Goal: Task Accomplishment & Management: Manage account settings

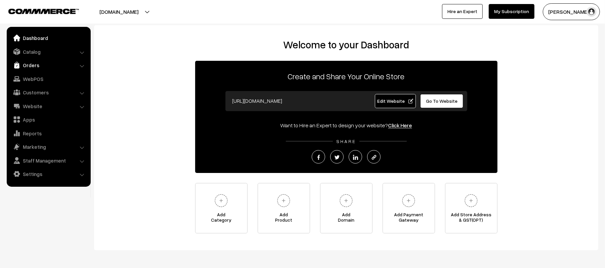
click at [32, 68] on link "Orders" at bounding box center [48, 65] width 80 height 12
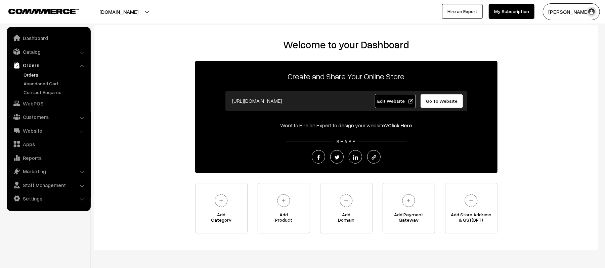
click at [32, 74] on link "Orders" at bounding box center [55, 74] width 66 height 7
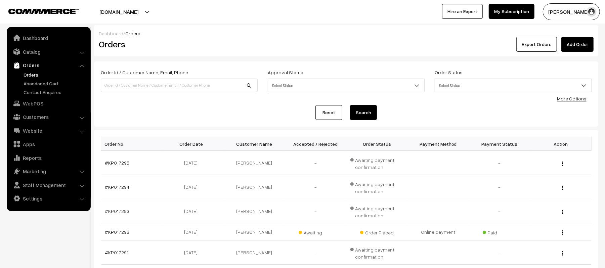
click at [172, 122] on div "Order Id / Customer Name, Email, Phone Approval Status Select Status Awaiting A…" at bounding box center [346, 93] width 504 height 65
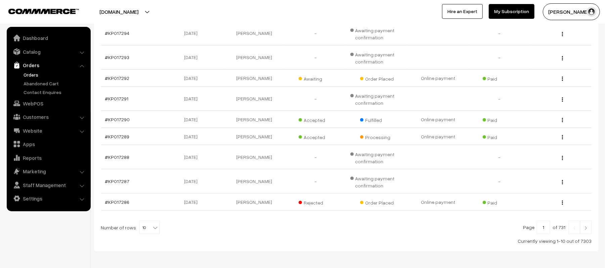
scroll to position [182, 0]
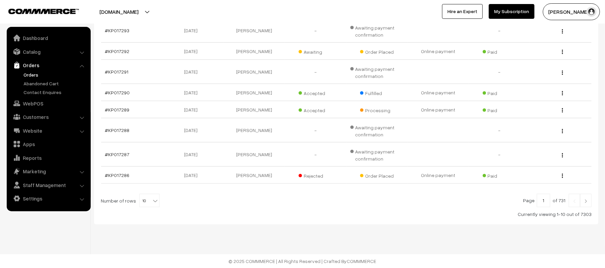
click at [586, 201] on img at bounding box center [586, 201] width 6 height 4
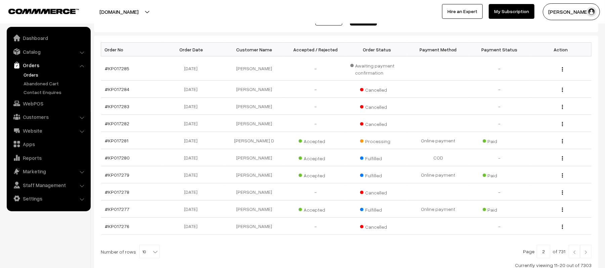
scroll to position [101, 0]
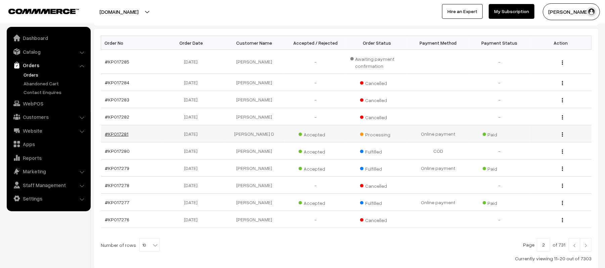
click at [111, 136] on link "#KP017281" at bounding box center [117, 134] width 24 height 6
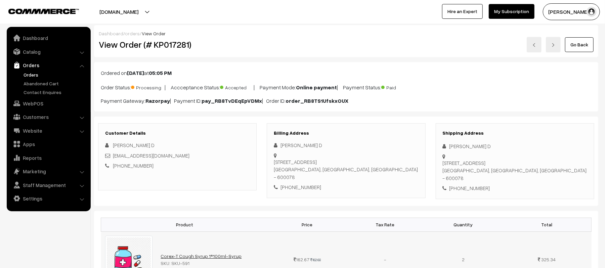
click at [188, 253] on link "Corex-T Cough Syrup 1*100ml-Syrup" at bounding box center [200, 256] width 81 height 6
click at [468, 184] on div "+91 9884135673" at bounding box center [515, 188] width 144 height 8
copy div "9884135673"
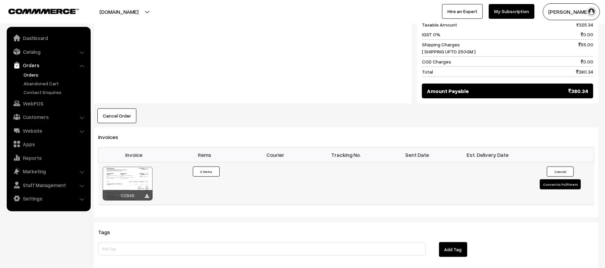
click at [564, 179] on button "Convert to Fulfilment" at bounding box center [560, 184] width 41 height 10
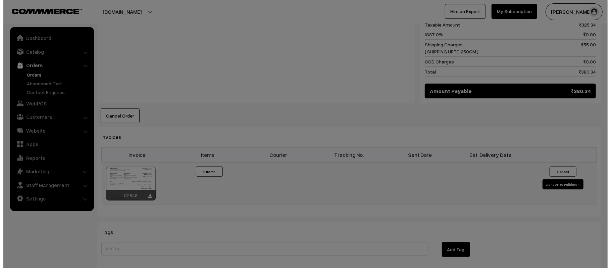
scroll to position [347, 0]
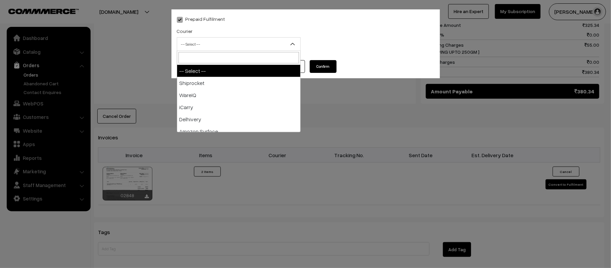
click at [238, 38] on span "-- Select --" at bounding box center [238, 44] width 123 height 12
type input "e-"
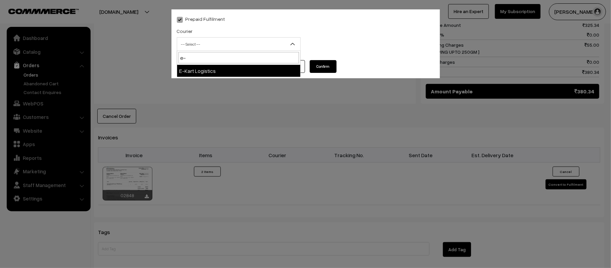
select select "6"
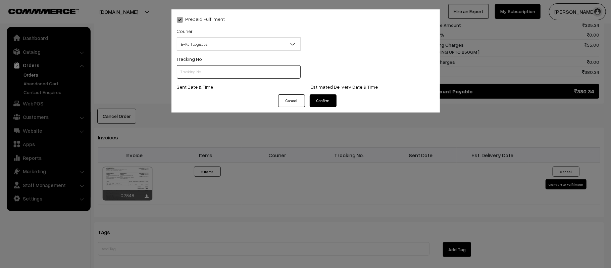
scroll to position [0, 0]
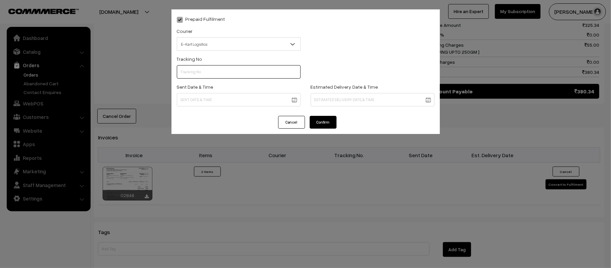
paste input "PAXP9000218281"
type input "PAXP9000218281"
click at [231, 96] on body "Thank you for showing interest. Our team will call you shortly. Close kirtiphar…" at bounding box center [305, 41] width 611 height 777
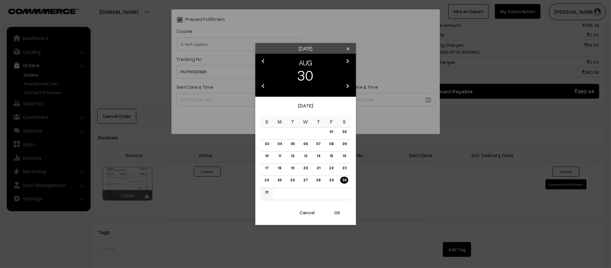
click at [267, 194] on link "31" at bounding box center [266, 192] width 7 height 7
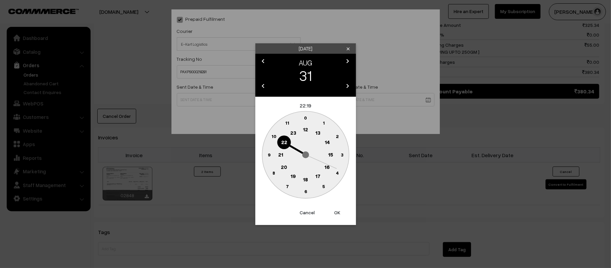
click at [327, 140] on text "14" at bounding box center [327, 142] width 5 height 6
click at [273, 154] on circle at bounding box center [269, 155] width 14 height 14
type input "31-08-2025 14:45"
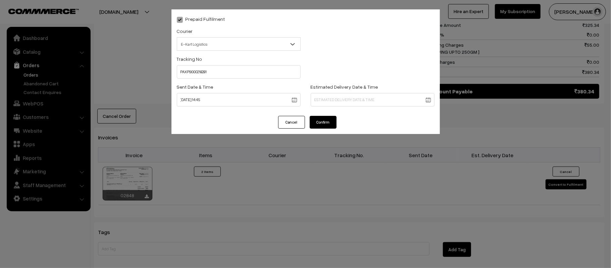
click at [342, 103] on body "Thank you for showing interest. Our team will call you shortly. Close kirtiphar…" at bounding box center [305, 41] width 611 height 777
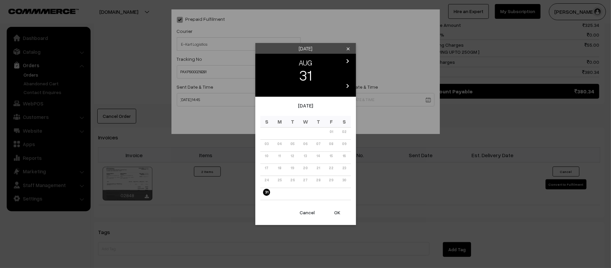
click at [349, 60] on icon "chevron_right" at bounding box center [348, 61] width 8 height 8
click at [342, 132] on link "06" at bounding box center [344, 131] width 8 height 7
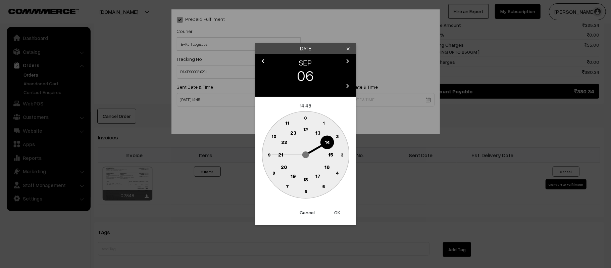
click at [279, 154] on text "21" at bounding box center [280, 154] width 5 height 6
click at [307, 192] on text "30" at bounding box center [306, 191] width 6 height 6
type input "06-09-2025 21:30"
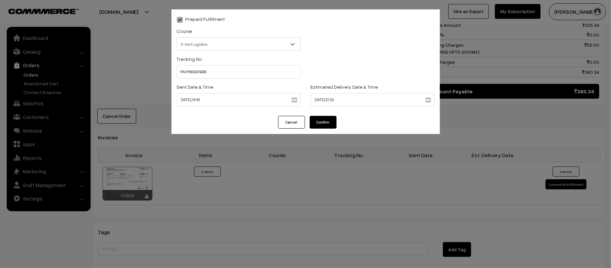
click at [324, 122] on button "Confirm" at bounding box center [323, 122] width 27 height 13
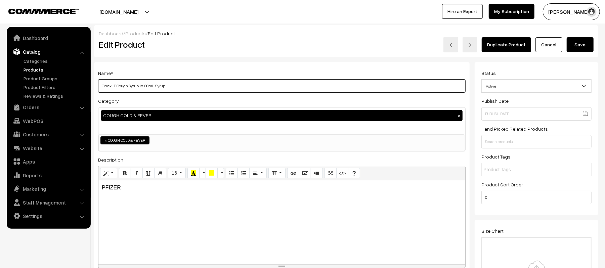
click at [263, 86] on input "Corex-T Cough Syrup 1*100ml-Syrup" at bounding box center [281, 85] width 367 height 13
type input "Corex-T Cough 100 ML Syrup"
click at [297, 48] on h2 "Edit Product" at bounding box center [199, 44] width 200 height 10
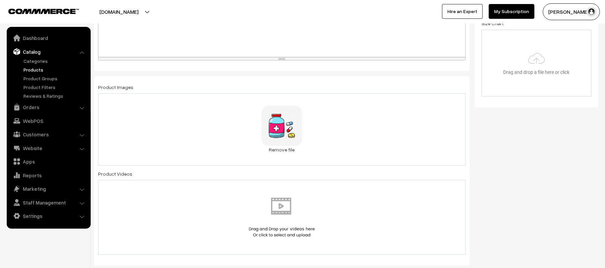
scroll to position [210, 0]
click at [274, 147] on link "Remove file" at bounding box center [282, 147] width 40 height 7
click at [274, 147] on img at bounding box center [281, 128] width 69 height 39
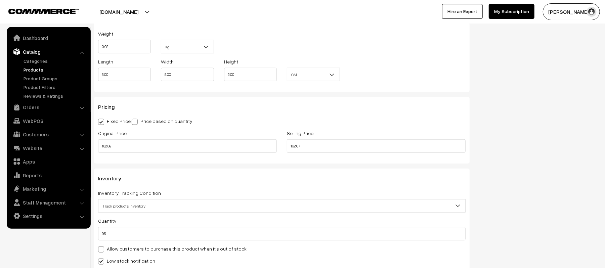
scroll to position [504, 0]
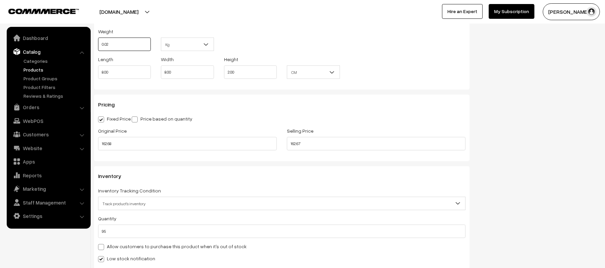
click at [141, 47] on input "0.02" at bounding box center [124, 44] width 53 height 13
type input "0.15"
click at [285, 39] on div "Weight 0.15 Kg Kg" at bounding box center [281, 41] width 377 height 28
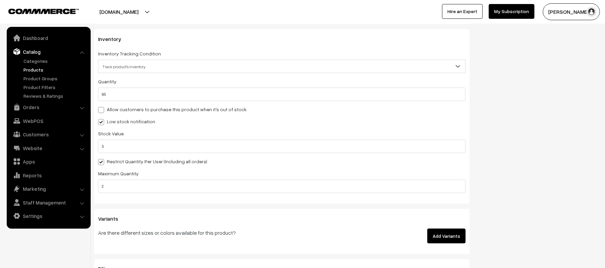
scroll to position [648, 0]
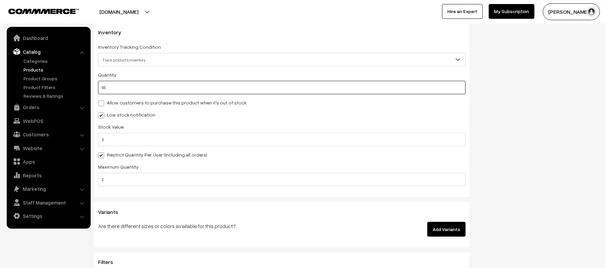
click at [166, 89] on input "95" at bounding box center [281, 87] width 367 height 13
type input "950"
type input "1045"
type input "9500"
type input "9595"
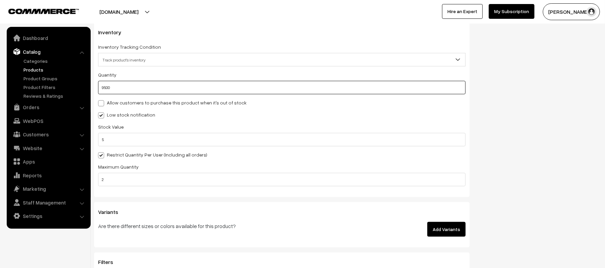
type input "9500"
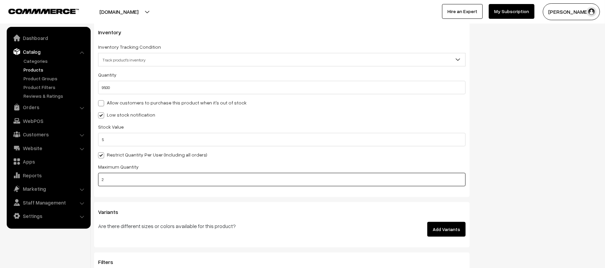
click at [139, 175] on input "2" at bounding box center [281, 179] width 367 height 13
type input "3"
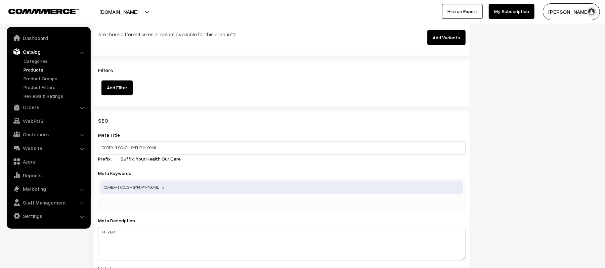
scroll to position [844, 0]
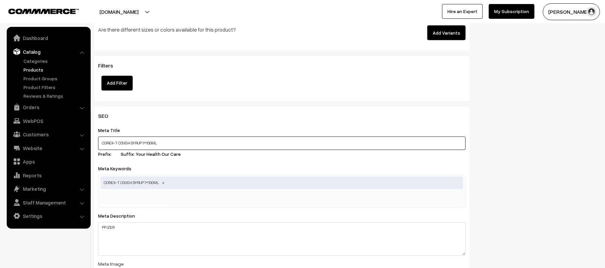
click at [230, 148] on input "COREX-T COUGH SYRUP 1*100ML" at bounding box center [281, 143] width 367 height 13
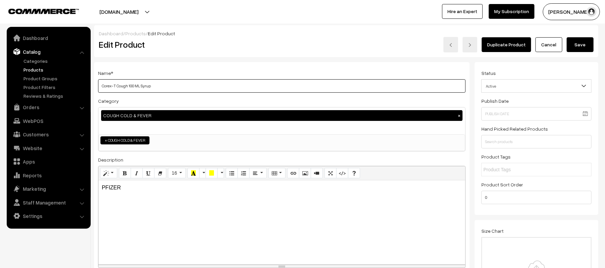
click at [203, 83] on input "Corex-T Cough 100 ML Syrup" at bounding box center [281, 85] width 367 height 13
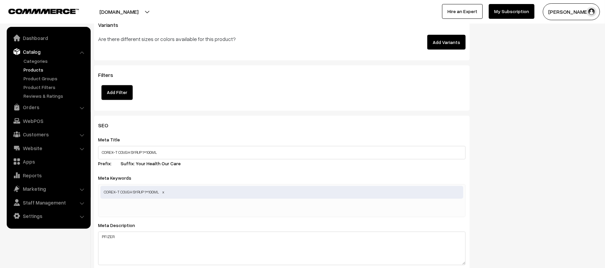
scroll to position [839, 0]
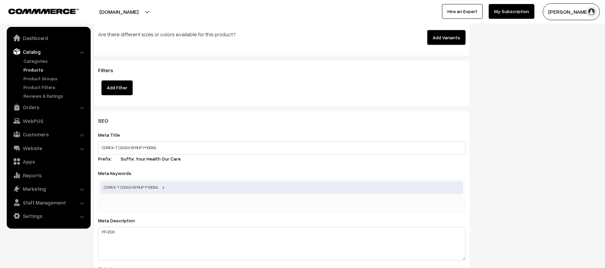
click at [186, 140] on div "Meta Title COREX-T COUGH SYRUP 1*100ML Prefix: Suffix: Your Health Our Care" at bounding box center [281, 148] width 367 height 34
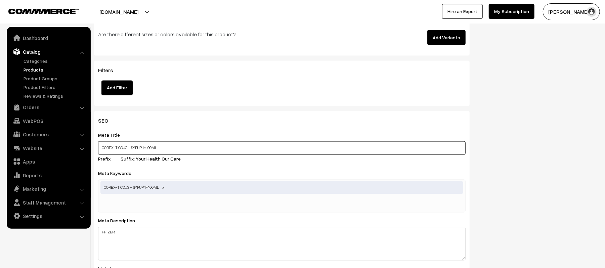
click at [194, 146] on input "COREX-T COUGH SYRUP 1*100ML" at bounding box center [281, 147] width 367 height 13
paste input "orex-T Cough 100 ML Syrup"
type input "Corex-T Cough 100 ML Syrup"
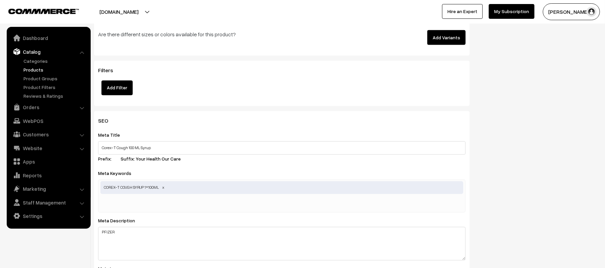
click at [159, 199] on input "text" at bounding box center [135, 203] width 70 height 13
paste input "Corex-T Cough 100 ML Syrup"
type input "Corex-T Cough 100 ML Syrup"
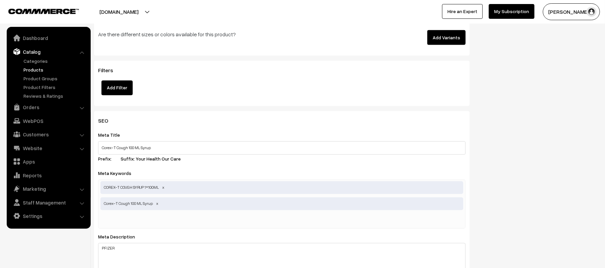
paste input "Corex-T Cough 100 ML Syrup"
type input "Corex-T Cough 100 ML Syp"
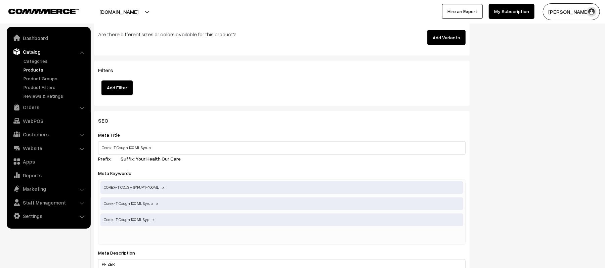
paste input "Corex-T Cough 100 ML Syrup"
type input "Corex-T Cough 100 ML"
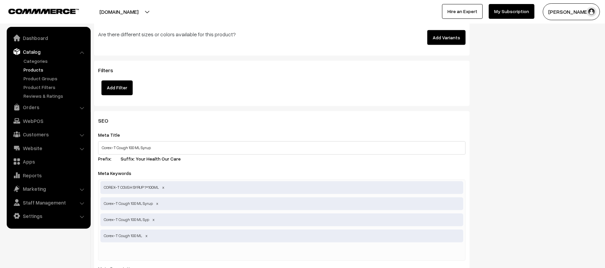
paste input "Corex-T Cough 100 ML Syrup"
click at [148, 254] on input "Corex-T Cough 100 ML Syrup" at bounding box center [135, 252] width 70 height 13
type input "Corex-T Cough 100 mlSyrup"
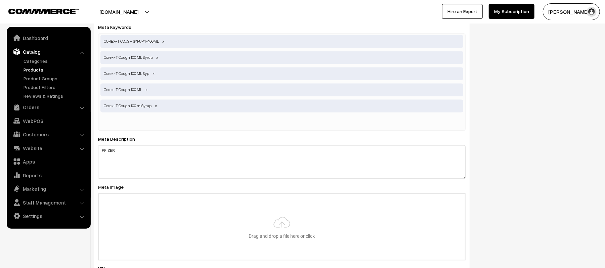
scroll to position [981, 0]
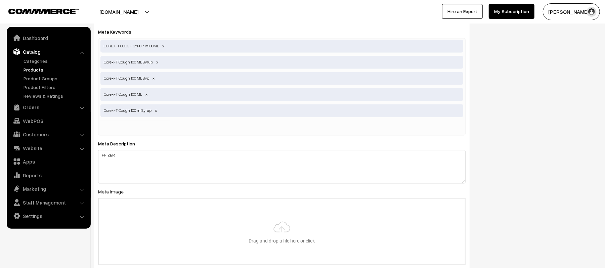
paste input "Corex-T Cough 100 ML Syrup"
type input "Corex-T 100 ML Syrup"
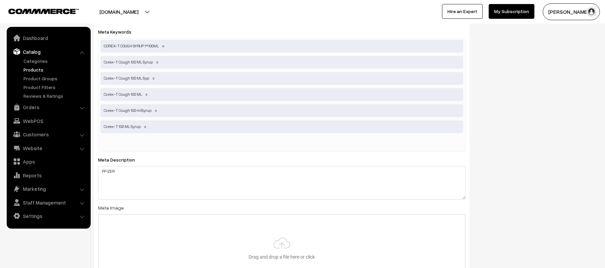
paste input "Corex-T Cough 100 ML Syrup"
type input "Corex-T Cough 100ml"
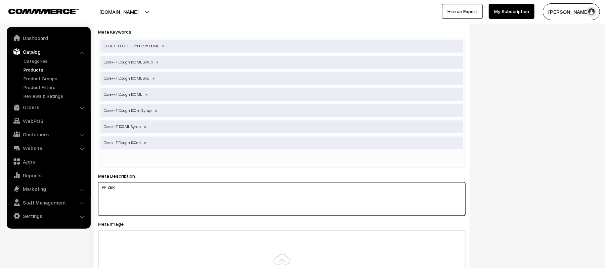
click at [339, 205] on textarea "PFIZER" at bounding box center [281, 199] width 367 height 34
paste textarea "Corex-T Cough 100 ML Syrup"
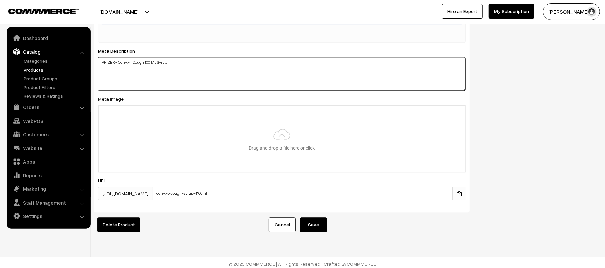
scroll to position [1114, 0]
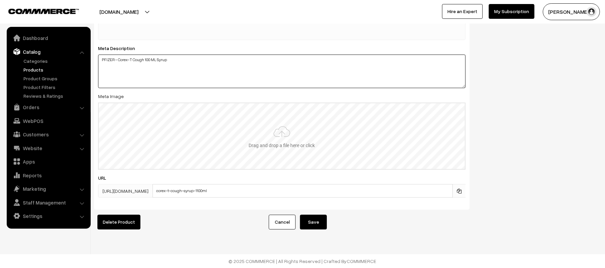
type textarea "PFIZER - Corex-T Cough 100 ML Syrup"
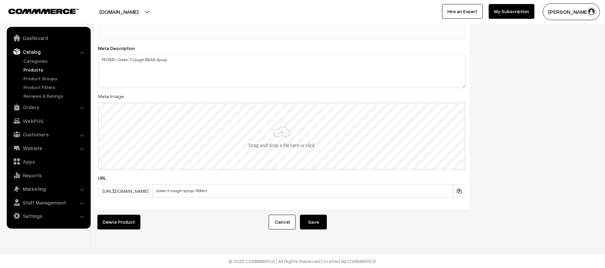
click at [307, 134] on input "file" at bounding box center [282, 136] width 366 height 66
type input "C:\fakepath\COREX T.jpeg"
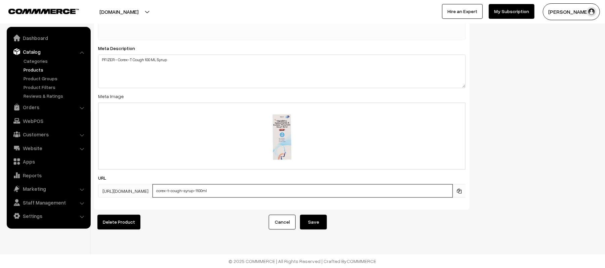
click at [269, 186] on input "corex-t-cough-syrup-1100ml" at bounding box center [302, 190] width 300 height 13
paste input "Corex-T Cough 100 ML Syrup"
click at [198, 185] on input "Corex-T Cough 100 ML Syp" at bounding box center [302, 190] width 300 height 13
click at [209, 185] on input "Corex-T_Cough 100 ML Syp" at bounding box center [302, 190] width 300 height 13
click at [261, 186] on input "Corex-T_Cough_100 ML Syp" at bounding box center [302, 190] width 300 height 13
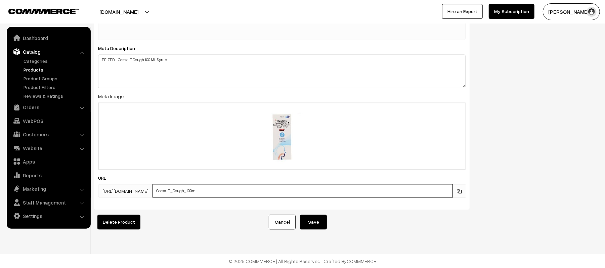
type input "Corex-T_Cough_100ml"
click at [317, 215] on button "Save" at bounding box center [313, 222] width 27 height 15
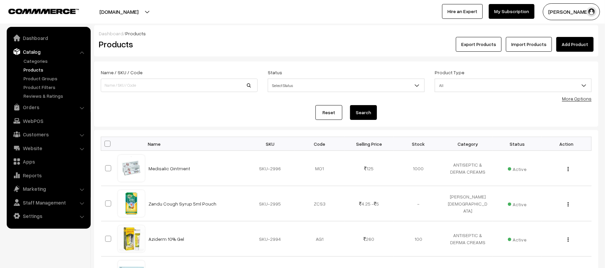
click at [270, 49] on div "Export Products Import Products Add Product" at bounding box center [430, 44] width 326 height 15
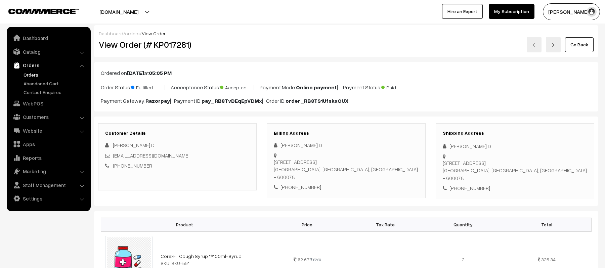
scroll to position [347, 0]
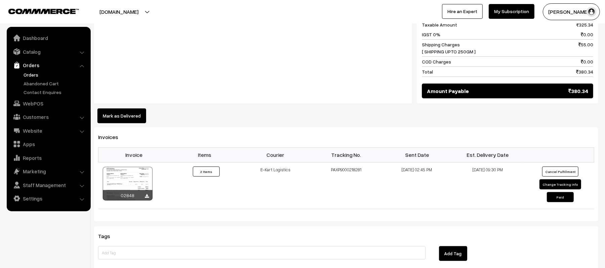
click at [27, 75] on link "Orders" at bounding box center [55, 74] width 66 height 7
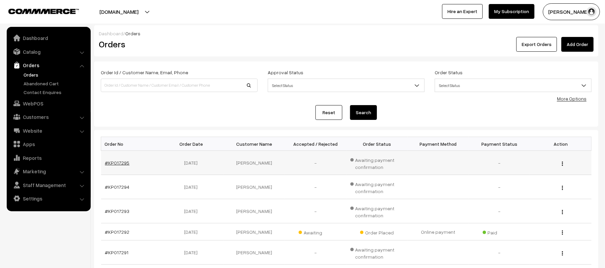
click at [116, 161] on link "#KP017295" at bounding box center [117, 163] width 25 height 6
click at [125, 183] on td "#KP017294" at bounding box center [131, 187] width 61 height 24
click at [119, 188] on link "#KP017294" at bounding box center [117, 187] width 25 height 6
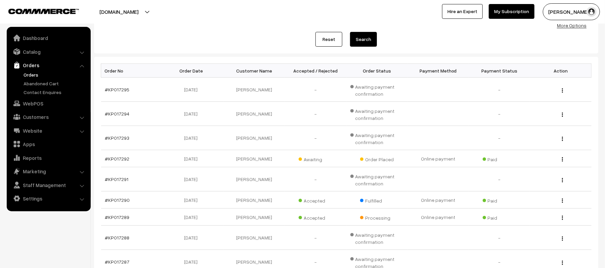
scroll to position [85, 0]
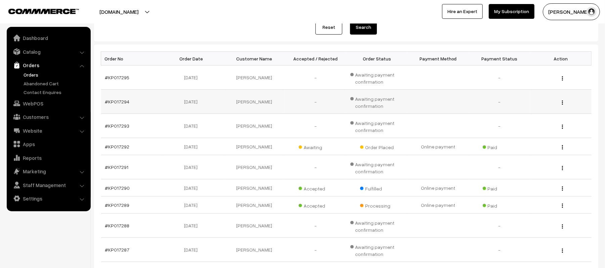
click at [128, 104] on td "#KP017294" at bounding box center [131, 102] width 61 height 24
click at [121, 102] on link "#KP017294" at bounding box center [117, 102] width 25 height 6
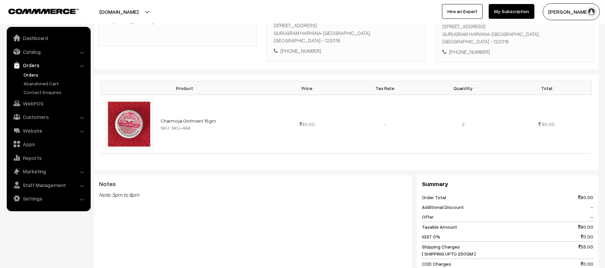
scroll to position [138, 0]
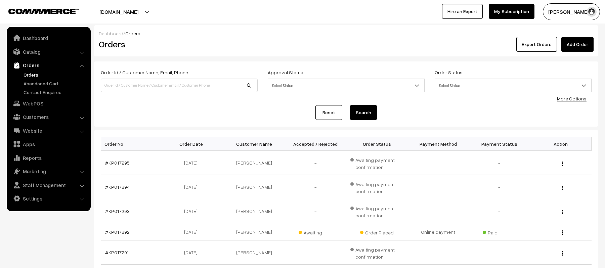
scroll to position [85, 0]
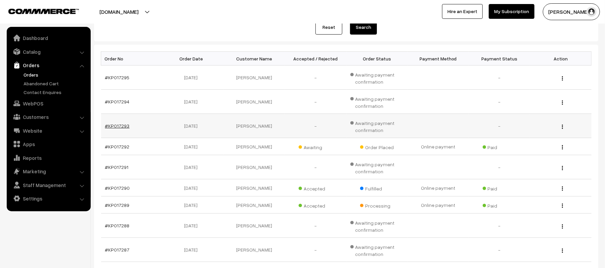
click at [114, 128] on link "#KP017293" at bounding box center [117, 126] width 25 height 6
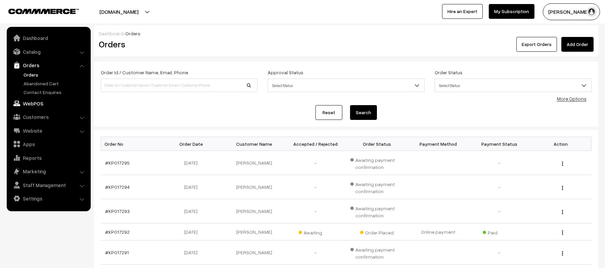
scroll to position [85, 0]
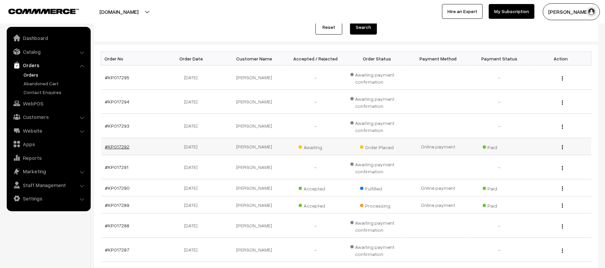
click at [115, 145] on link "#KP017292" at bounding box center [117, 147] width 25 height 6
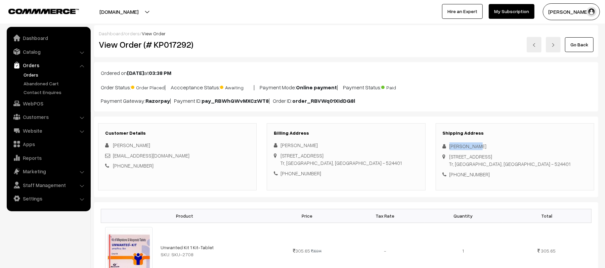
drag, startPoint x: 478, startPoint y: 148, endPoint x: 432, endPoint y: 145, distance: 46.1
click at [432, 145] on div "Shipping Address Ajith Kumar Udhayam Apartment, 5th floor, Kalakasthi rd, Tada …" at bounding box center [514, 156] width 169 height 67
copy div "[PERSON_NAME]"
click at [471, 177] on div "[PHONE_NUMBER]" at bounding box center [515, 175] width 144 height 8
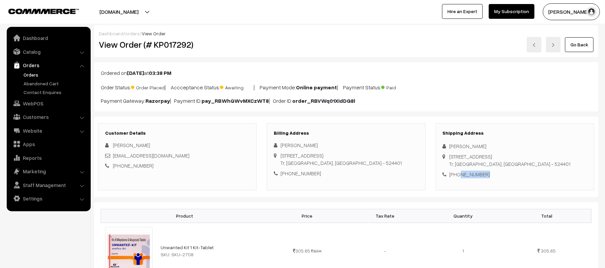
click at [471, 177] on div "[PHONE_NUMBER]" at bounding box center [515, 175] width 144 height 8
copy div "8220521022"
drag, startPoint x: 184, startPoint y: 155, endPoint x: 113, endPoint y: 157, distance: 71.2
click at [113, 157] on div "[EMAIL_ADDRESS][DOMAIN_NAME]" at bounding box center [177, 156] width 144 height 8
copy link "[EMAIL_ADDRESS][DOMAIN_NAME]"
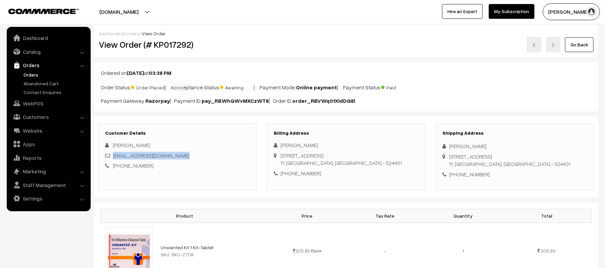
drag, startPoint x: 450, startPoint y: 157, endPoint x: 535, endPoint y: 167, distance: 84.8
click at [535, 167] on div "Udhayam Apartment, 5th floor, Kalakasthi rd, Tada Tr, Andhra Pradesh, India - 5…" at bounding box center [509, 160] width 121 height 15
copy div "Udhayam Apartment, 5th floor, Kalakasthi rd, Tada Tr, Andhra Pradesh, India - 5…"
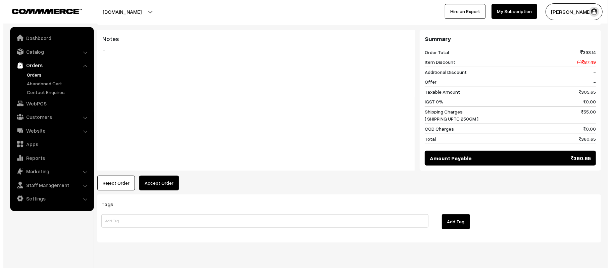
scroll to position [276, 0]
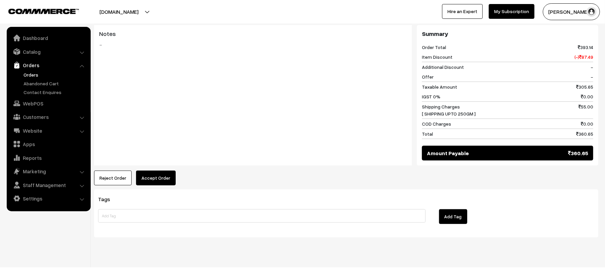
click at [151, 176] on button "Accept Order" at bounding box center [156, 178] width 40 height 15
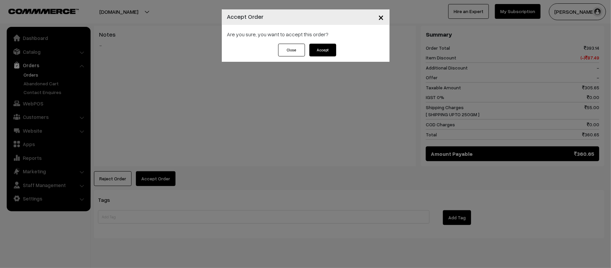
click at [319, 43] on div "Are you sure, you want to accept this order?" at bounding box center [306, 34] width 168 height 19
click at [332, 46] on button "Accept" at bounding box center [323, 50] width 27 height 13
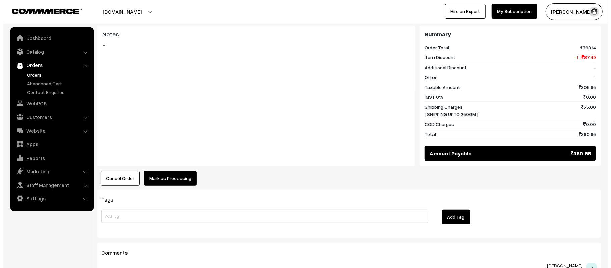
scroll to position [282, 0]
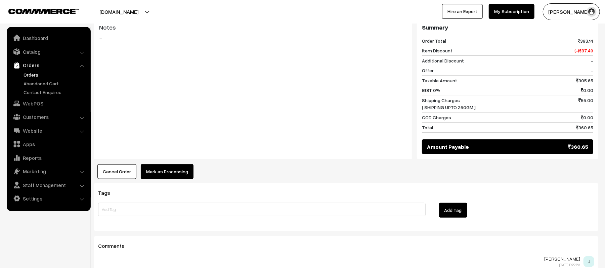
drag, startPoint x: 156, startPoint y: 164, endPoint x: 175, endPoint y: 175, distance: 21.2
click at [175, 175] on div "Product Price Tax Rate Quantity Total Unwanted Kit 1 Kit-Tablet SKU: SKU-2708 3…" at bounding box center [346, 49] width 504 height 259
click at [175, 175] on button "Mark as Processing" at bounding box center [167, 171] width 53 height 15
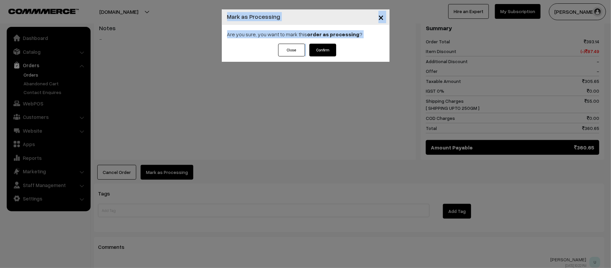
click at [326, 46] on button "Confirm" at bounding box center [323, 50] width 27 height 13
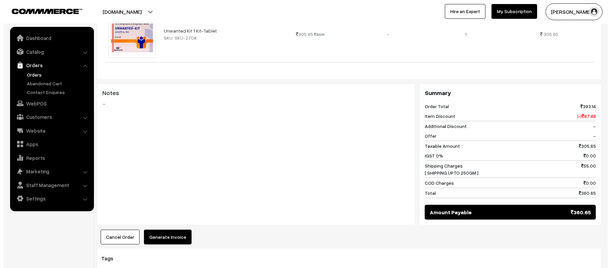
scroll to position [241, 0]
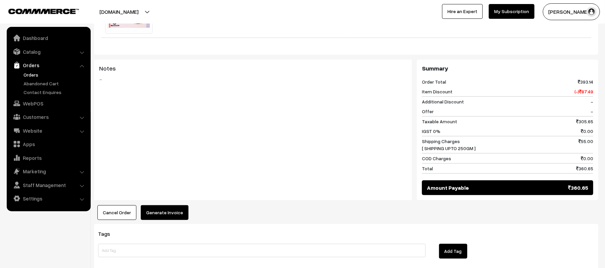
click at [168, 217] on button "Generate Invoice" at bounding box center [165, 212] width 48 height 15
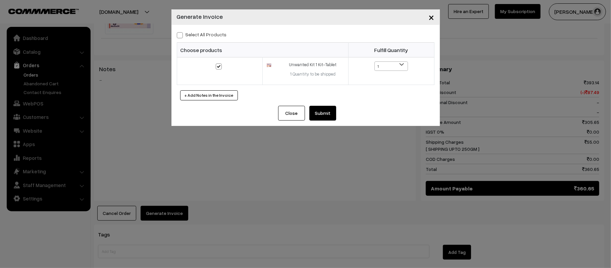
click at [324, 119] on button "Submit" at bounding box center [323, 113] width 27 height 15
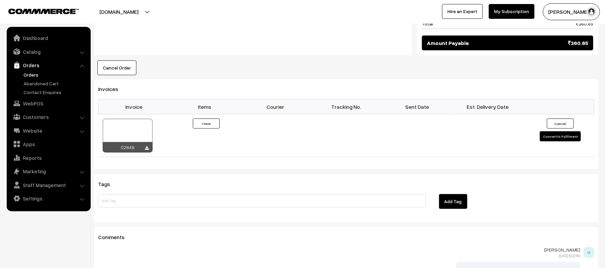
scroll to position [400, 0]
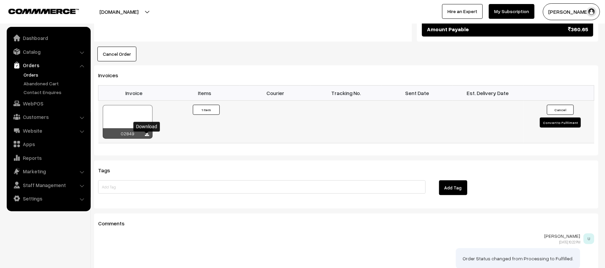
click at [147, 137] on icon at bounding box center [147, 134] width 4 height 4
click at [554, 126] on button "Convert to Fulfilment" at bounding box center [560, 123] width 41 height 10
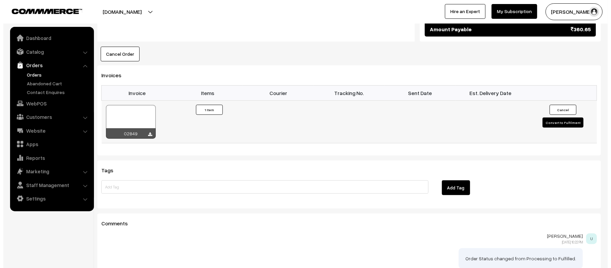
scroll to position [401, 0]
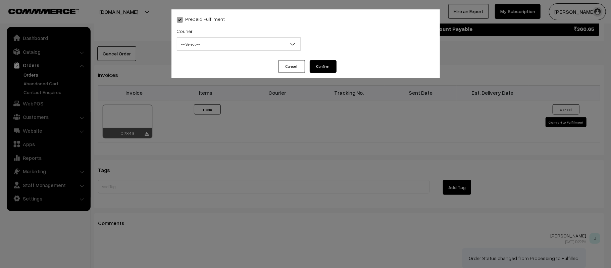
click at [196, 46] on span "-- Select --" at bounding box center [238, 44] width 123 height 12
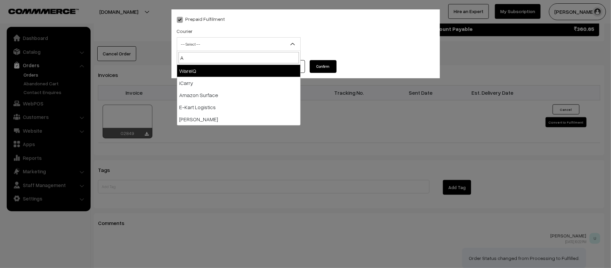
type input "AM"
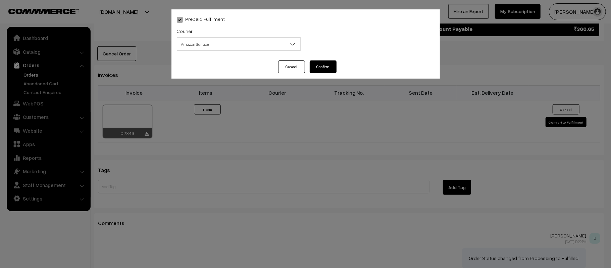
select select "5"
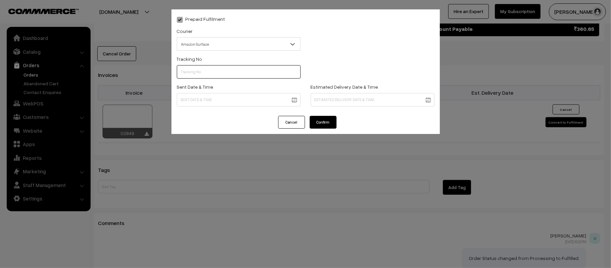
paste input "363115850756"
type input "363115850756"
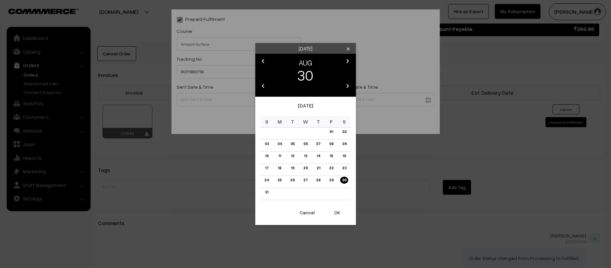
click at [262, 191] on td "31" at bounding box center [267, 194] width 13 height 12
click at [265, 192] on link "31" at bounding box center [266, 192] width 7 height 7
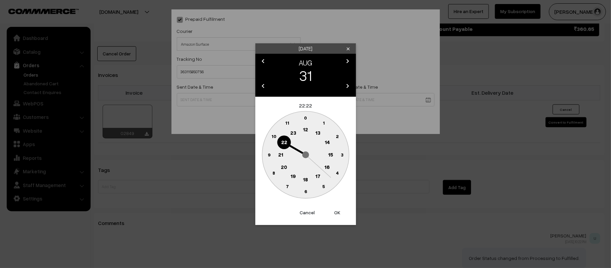
click at [329, 139] on text "14" at bounding box center [327, 142] width 5 height 6
click at [266, 150] on circle at bounding box center [270, 150] width 9 height 9
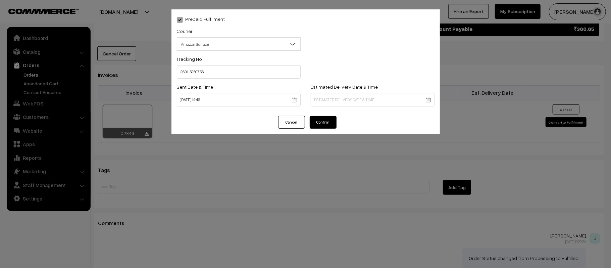
click at [249, 85] on div "Sent Date & Time 31-08-2025 14:46" at bounding box center [239, 95] width 124 height 24
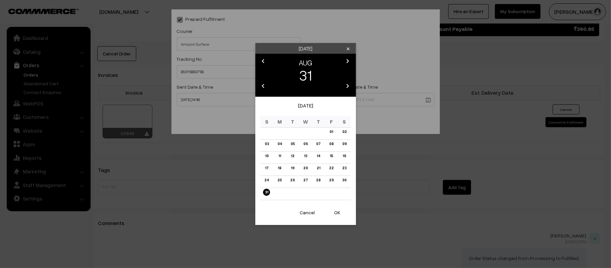
click at [338, 213] on button "OK" at bounding box center [337, 212] width 27 height 15
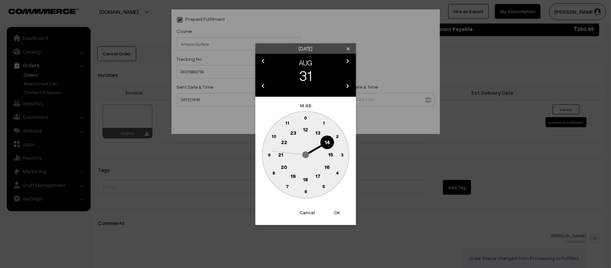
click at [340, 212] on button "OK" at bounding box center [337, 212] width 27 height 15
click at [267, 154] on text "45" at bounding box center [269, 154] width 6 height 6
type input "31-08-2025 14:45"
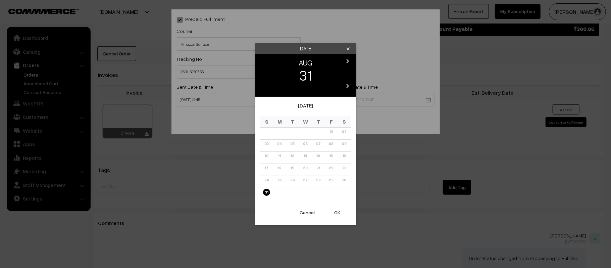
click at [348, 59] on icon "chevron_right" at bounding box center [348, 61] width 8 height 8
click at [345, 135] on link "06" at bounding box center [344, 131] width 8 height 7
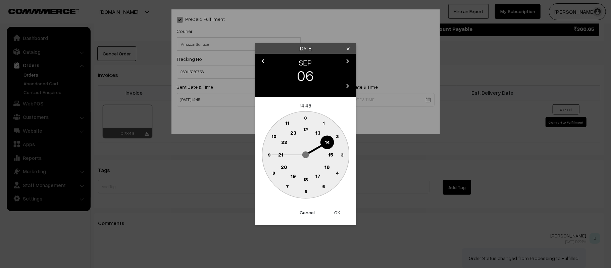
click at [278, 158] on g "0 1 2 3 4 5 6 7 8 9 10 11 12 13 14 15 16 17 18 19 20 21 22 23" at bounding box center [305, 154] width 87 height 87
click at [278, 157] on circle at bounding box center [281, 155] width 14 height 14
click at [304, 194] on circle at bounding box center [301, 190] width 9 height 9
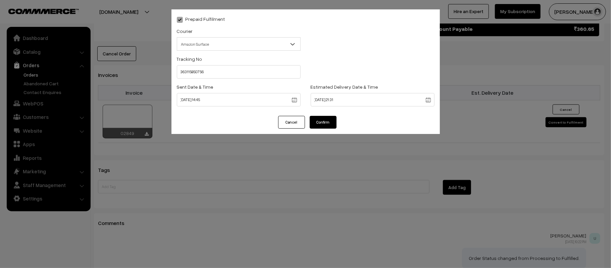
click at [341, 88] on label "Estimated Delivery Date & Time" at bounding box center [344, 86] width 67 height 7
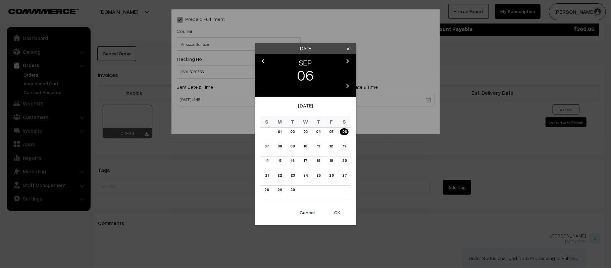
click at [340, 213] on button "OK" at bounding box center [337, 212] width 27 height 15
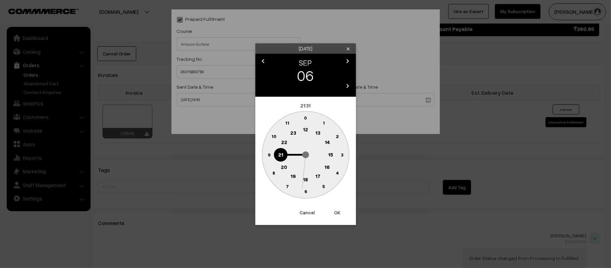
click at [340, 213] on button "OK" at bounding box center [337, 212] width 27 height 15
click at [307, 192] on text "30" at bounding box center [306, 191] width 6 height 6
type input "06-09-2025 21:30"
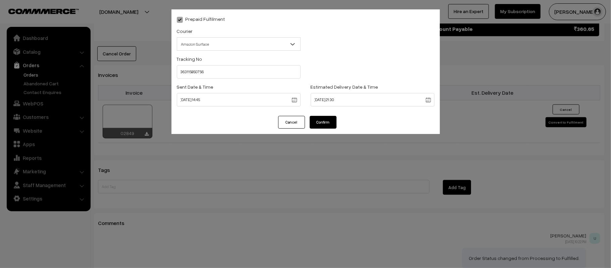
click at [324, 119] on button "Confirm" at bounding box center [323, 122] width 27 height 13
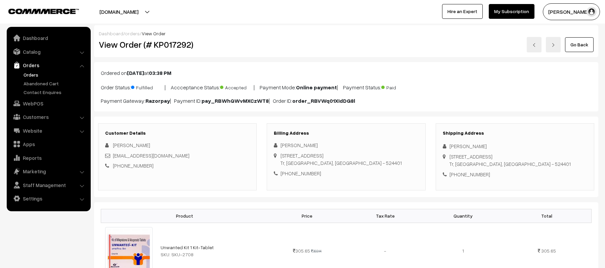
scroll to position [400, 0]
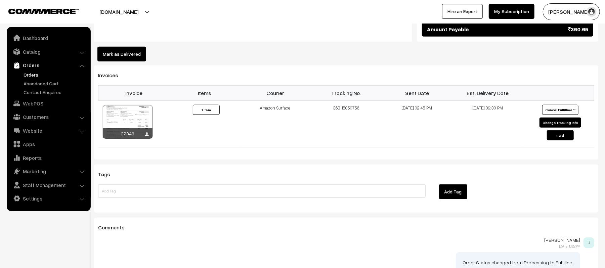
click at [31, 77] on link "Orders" at bounding box center [55, 74] width 66 height 7
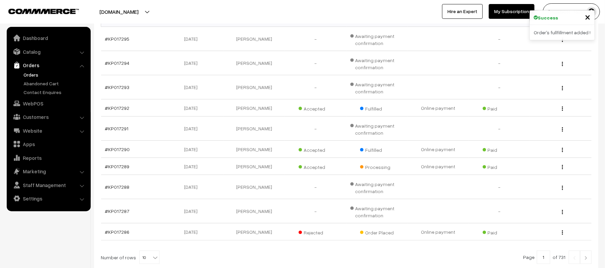
scroll to position [130, 0]
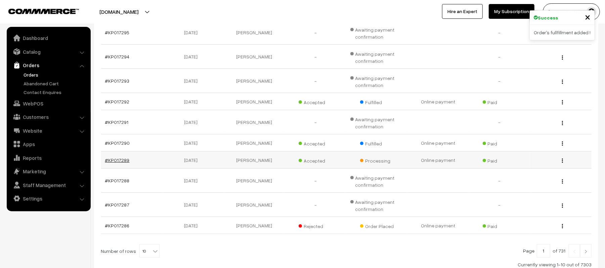
click at [113, 159] on link "#KP017289" at bounding box center [117, 160] width 25 height 6
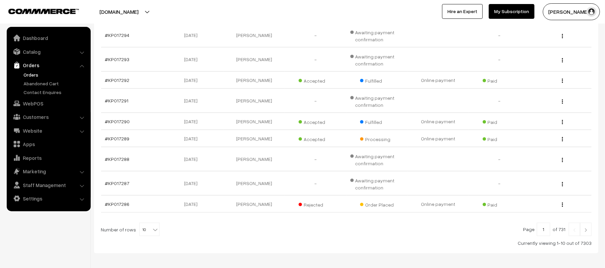
scroll to position [154, 0]
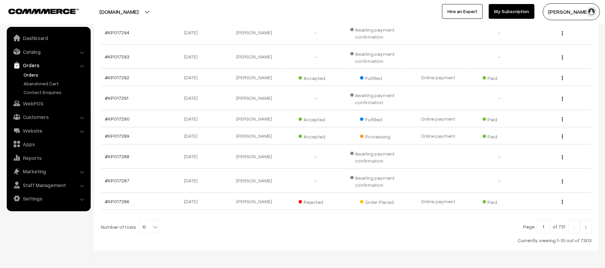
click at [589, 230] on link at bounding box center [585, 226] width 11 height 13
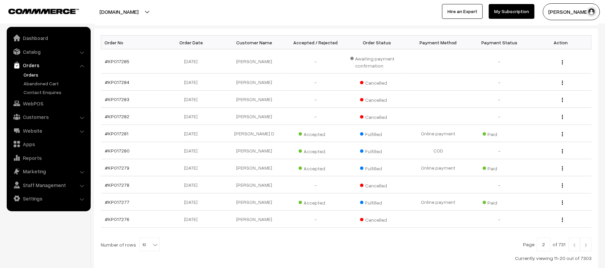
scroll to position [122, 0]
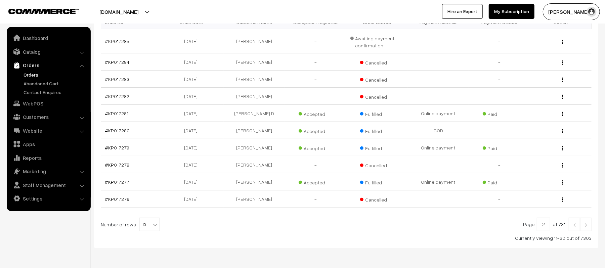
click at [588, 227] on img at bounding box center [586, 225] width 6 height 4
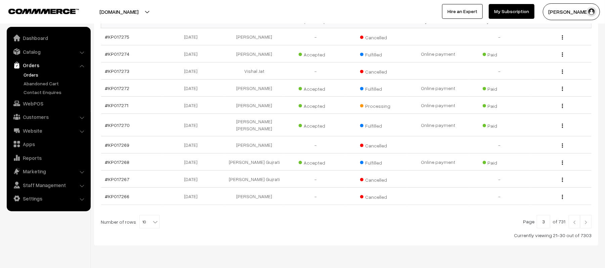
scroll to position [124, 0]
click at [587, 214] on link at bounding box center [585, 220] width 11 height 13
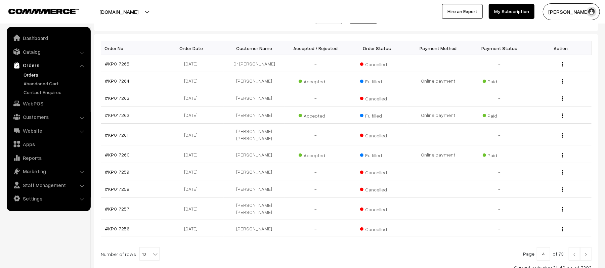
scroll to position [116, 0]
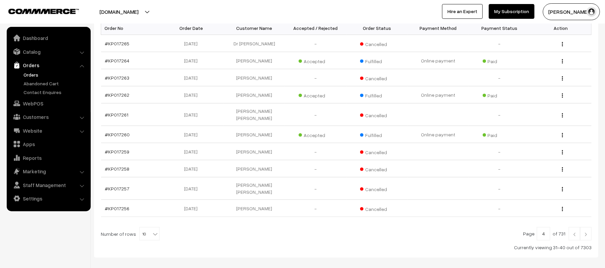
click at [589, 227] on link at bounding box center [585, 233] width 11 height 13
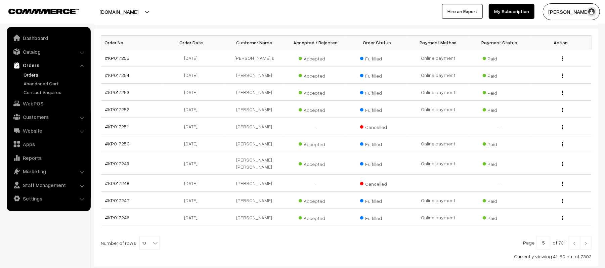
scroll to position [106, 0]
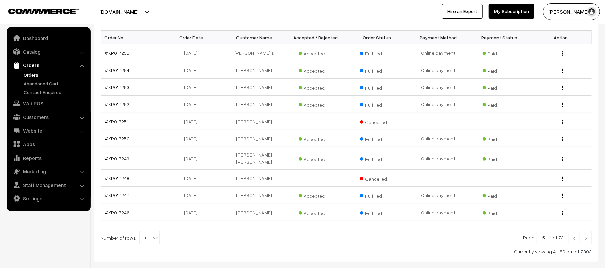
click at [587, 238] on link at bounding box center [585, 237] width 11 height 13
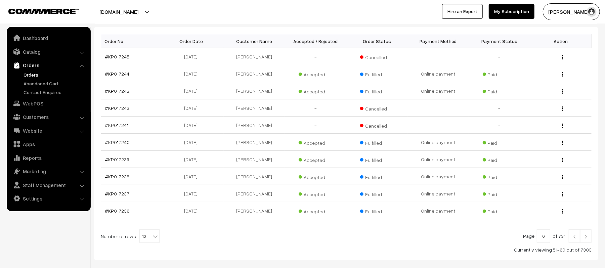
scroll to position [118, 0]
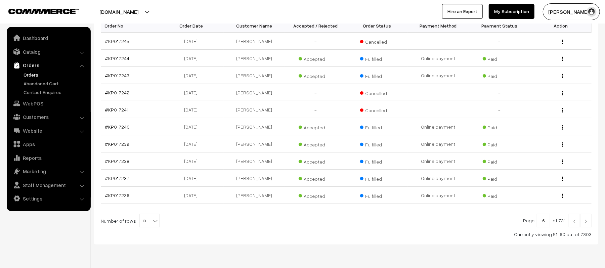
click at [587, 222] on img at bounding box center [586, 221] width 6 height 4
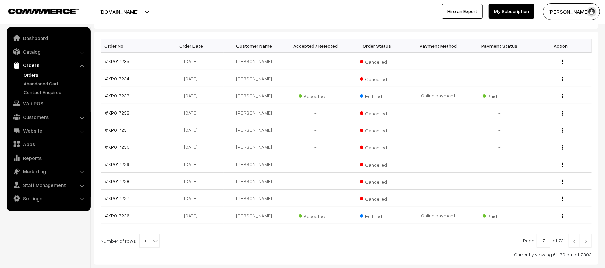
scroll to position [140, 0]
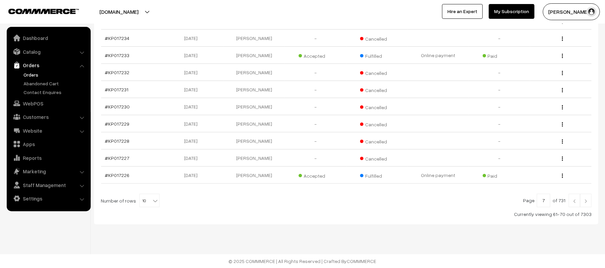
click at [587, 204] on link at bounding box center [585, 200] width 11 height 13
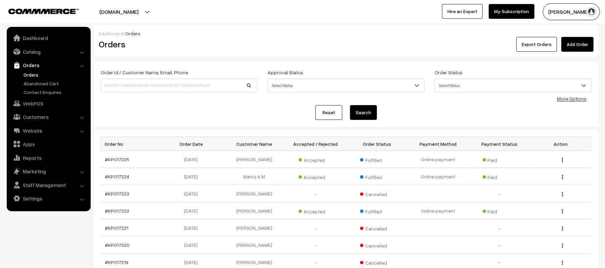
click at [31, 77] on link "Orders" at bounding box center [55, 74] width 66 height 7
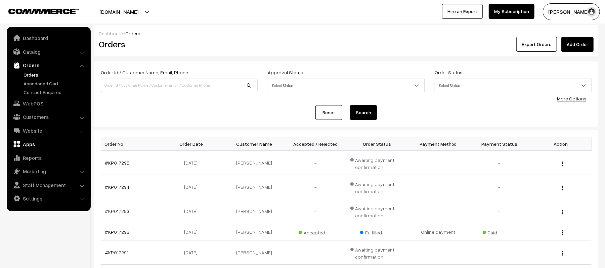
click at [28, 142] on link "Apps" at bounding box center [48, 144] width 80 height 12
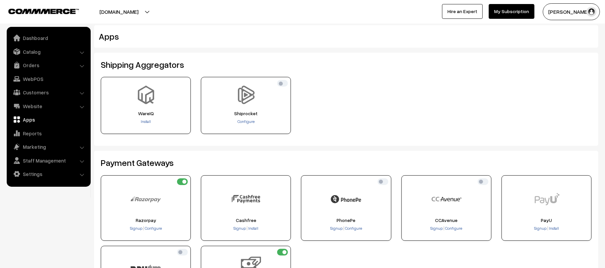
click at [386, 183] on input "checkbox" at bounding box center [382, 181] width 11 height 7
checkbox input "true"
click at [34, 66] on link "Orders" at bounding box center [48, 65] width 80 height 12
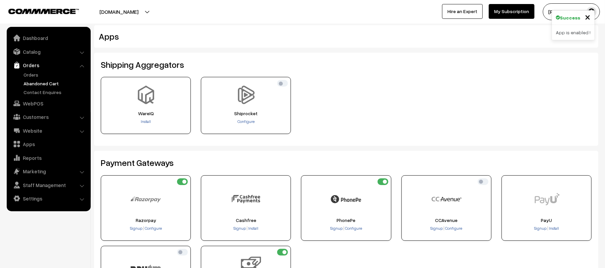
click at [46, 82] on link "Abandoned Cart" at bounding box center [55, 83] width 66 height 7
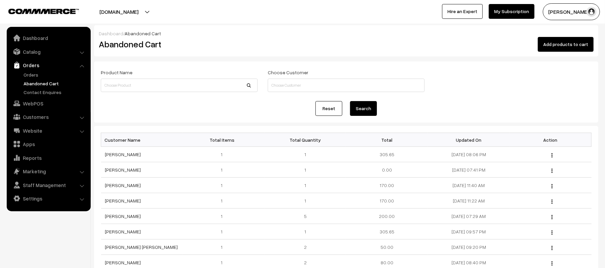
click at [176, 107] on div "Reset Search" at bounding box center [346, 108] width 491 height 15
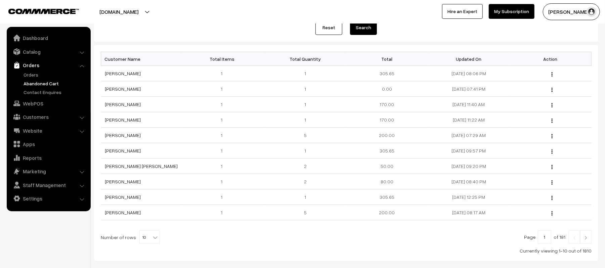
scroll to position [89, 0]
